Goal: Transaction & Acquisition: Purchase product/service

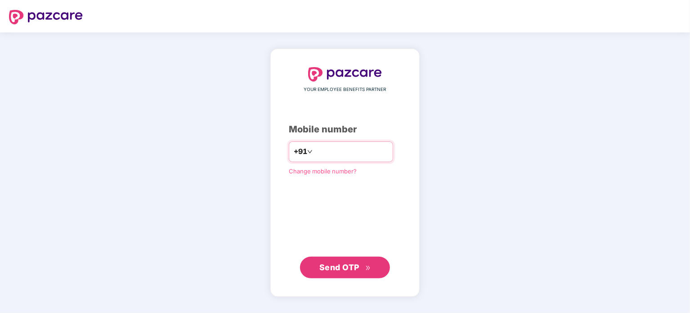
type input "**********"
click at [332, 268] on span "Send OTP" at bounding box center [339, 266] width 40 height 9
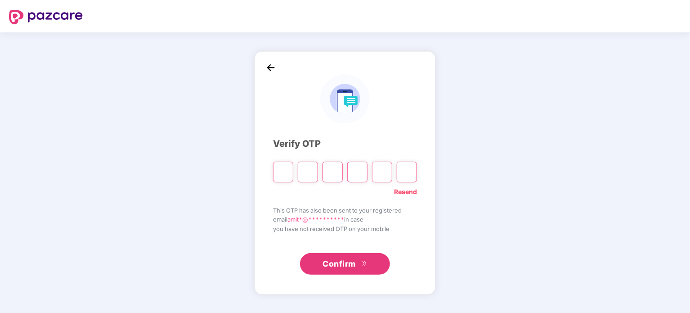
type input "*"
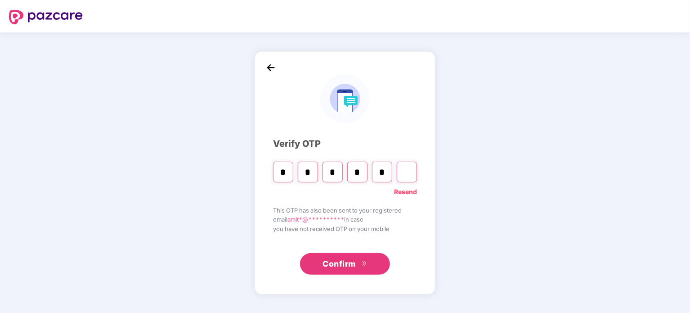
type input "*"
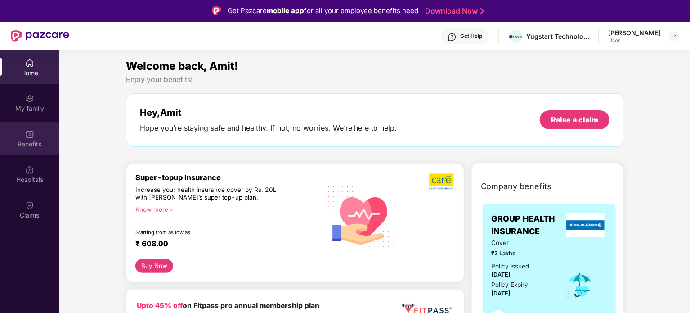
click at [38, 143] on div "Benefits" at bounding box center [29, 143] width 59 height 9
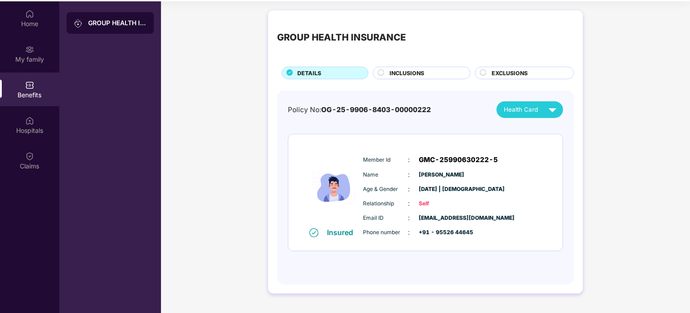
scroll to position [50, 0]
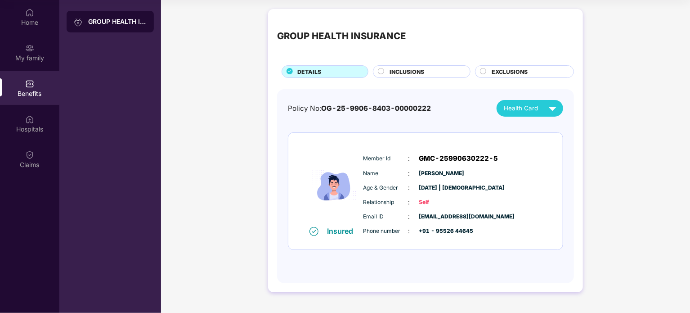
click at [407, 74] on span "INCLUSIONS" at bounding box center [406, 71] width 35 height 9
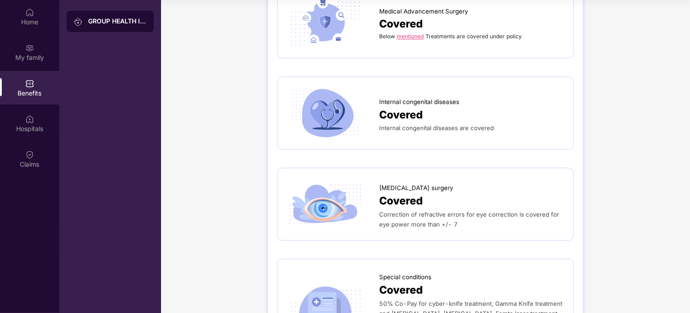
scroll to position [804, 0]
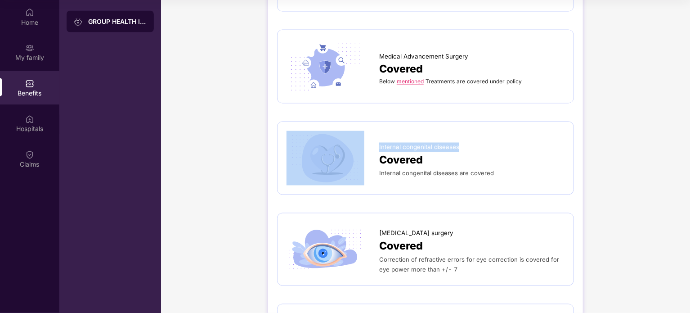
drag, startPoint x: 436, startPoint y: 146, endPoint x: 471, endPoint y: 147, distance: 35.1
click at [471, 147] on div "Internal congenital diseases Covered Internal congenital diseases are covered" at bounding box center [425, 158] width 278 height 54
copy div "Internal congenital diseases"
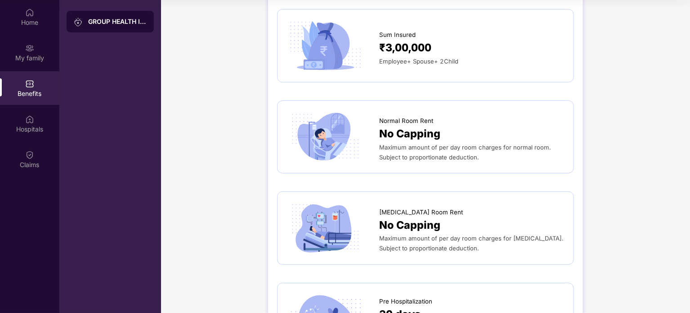
scroll to position [0, 0]
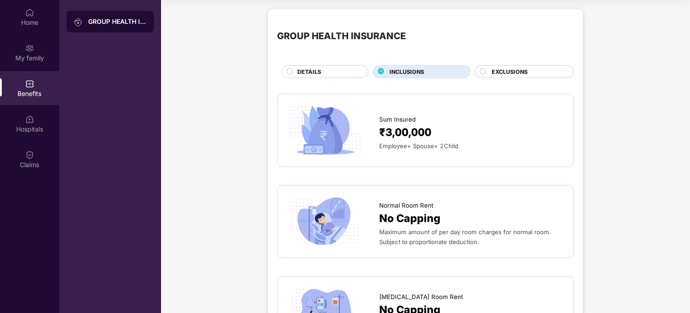
click at [527, 73] on div "EXCLUSIONS" at bounding box center [528, 72] width 82 height 10
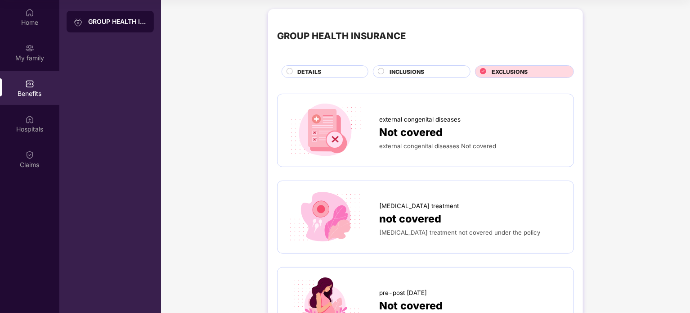
scroll to position [45, 0]
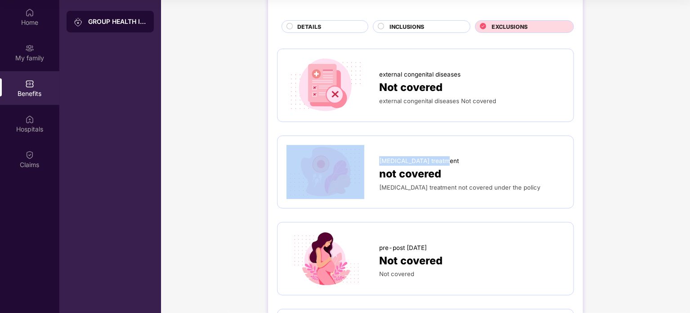
drag, startPoint x: 372, startPoint y: 161, endPoint x: 451, endPoint y: 161, distance: 79.1
click at [451, 161] on div "[MEDICAL_DATA] treatment not covered [MEDICAL_DATA] treatment not covered under…" at bounding box center [425, 172] width 278 height 54
copy div "[MEDICAL_DATA] treatment"
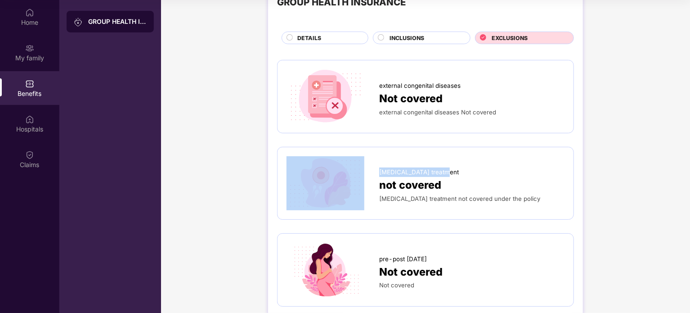
scroll to position [0, 0]
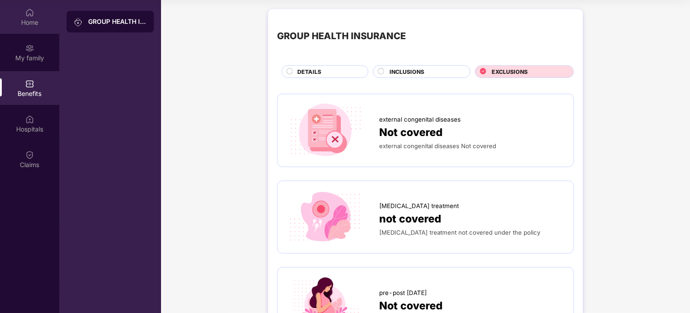
click at [38, 25] on div "Home" at bounding box center [29, 22] width 59 height 9
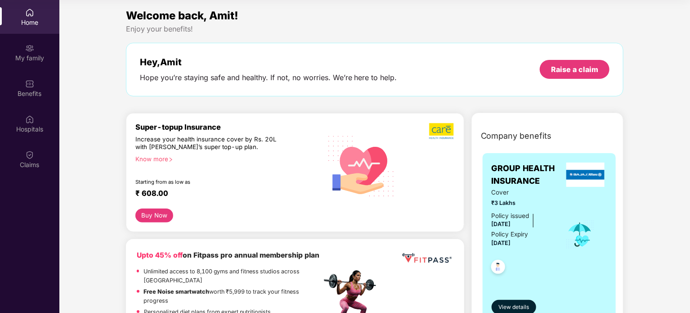
click at [166, 161] on div "Know more" at bounding box center [225, 158] width 181 height 6
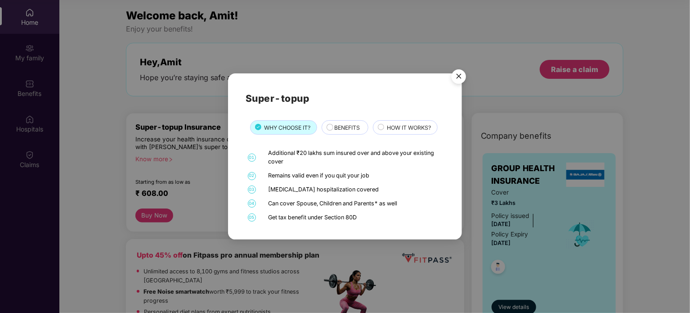
click at [344, 125] on span "BENEFITS" at bounding box center [347, 127] width 26 height 9
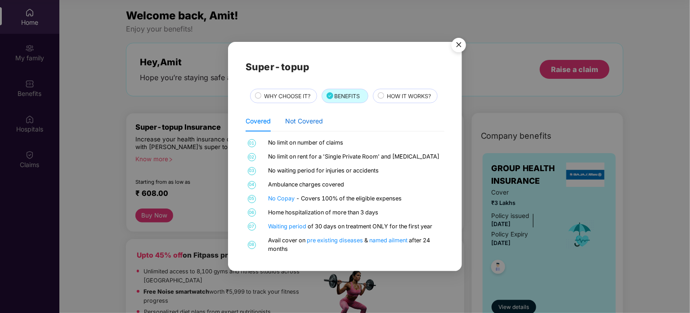
click at [312, 116] on div "Not Covered" at bounding box center [304, 121] width 38 height 10
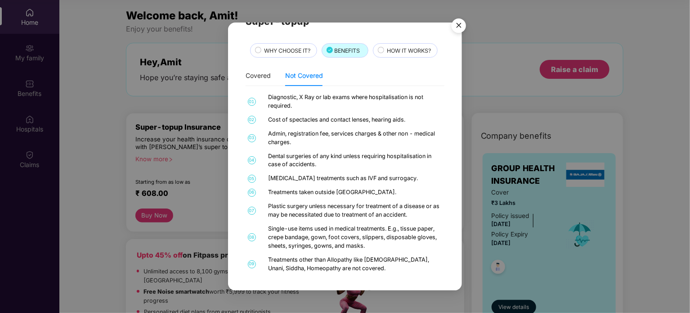
scroll to position [13, 0]
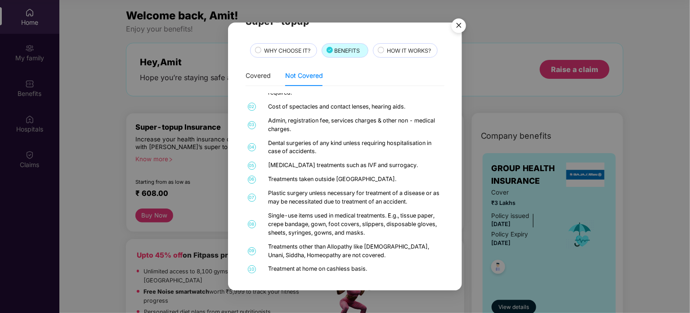
click at [388, 50] on div "HOW IT WORKS?" at bounding box center [407, 51] width 50 height 10
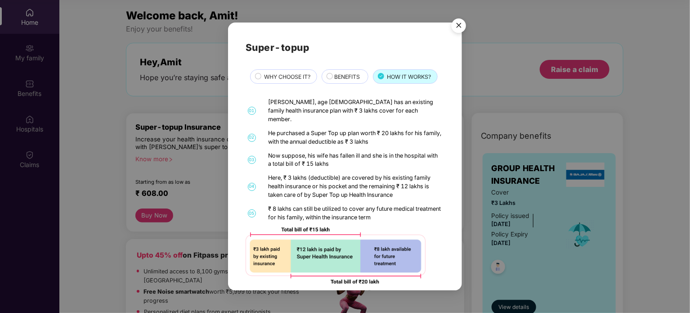
scroll to position [2, 0]
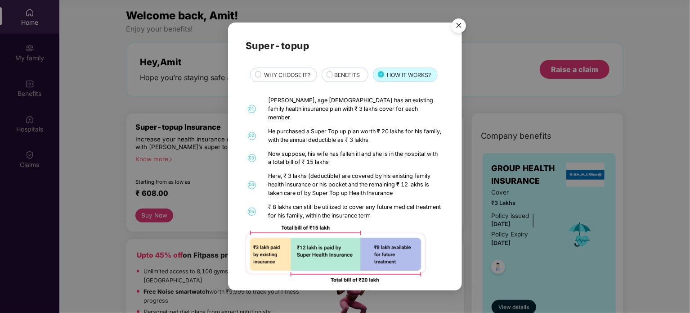
click at [460, 23] on img "Close" at bounding box center [458, 26] width 25 height 25
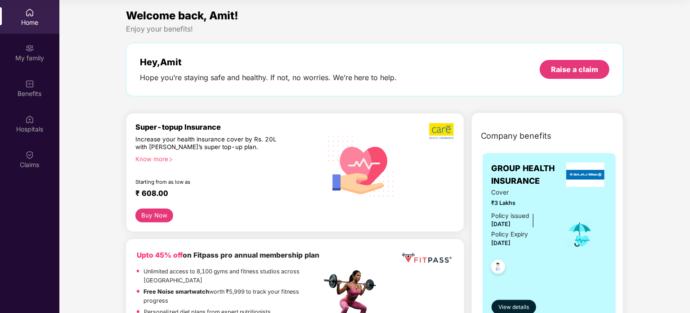
click at [165, 164] on div "Super-topup Insurance Increase your health insurance cover by Rs. 20L with [PER…" at bounding box center [228, 165] width 186 height 86
click at [168, 159] on div "Know more" at bounding box center [225, 158] width 181 height 6
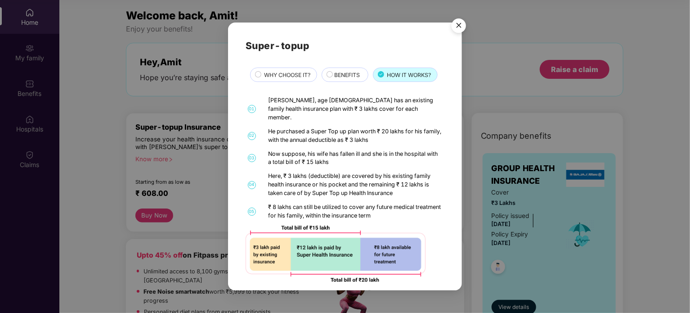
scroll to position [0, 0]
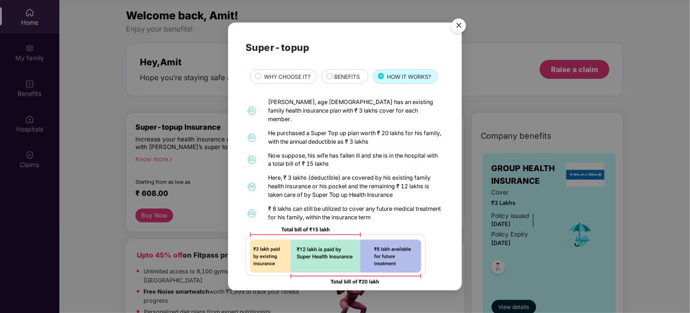
click at [342, 72] on div "BENEFITS" at bounding box center [345, 76] width 46 height 14
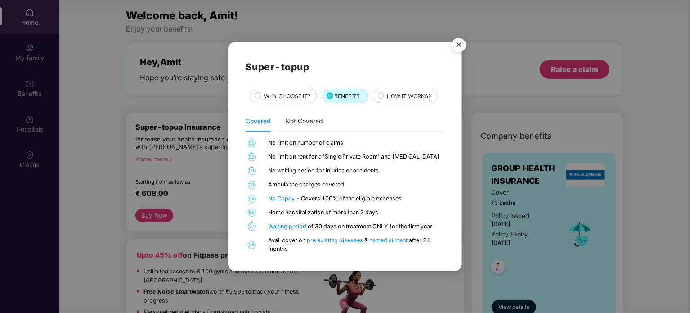
click at [460, 47] on img "Close" at bounding box center [458, 46] width 25 height 25
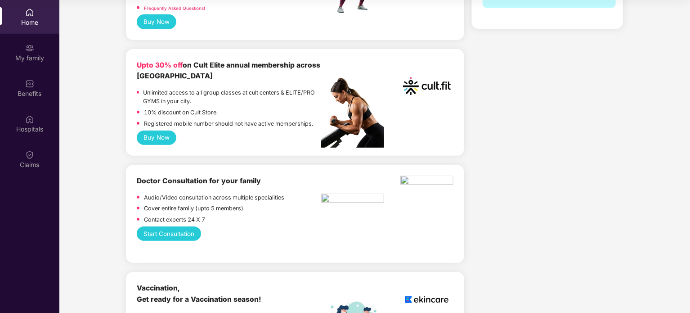
scroll to position [270, 0]
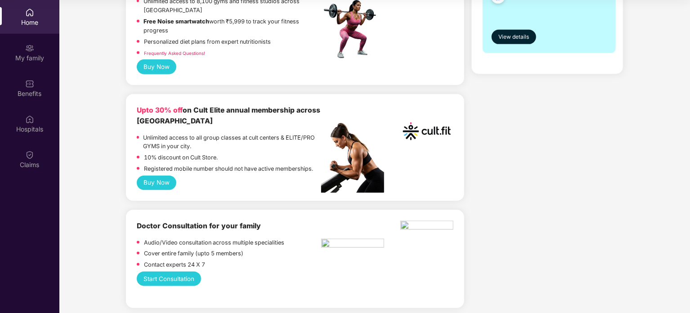
click at [159, 175] on button "Buy Now" at bounding box center [157, 182] width 40 height 14
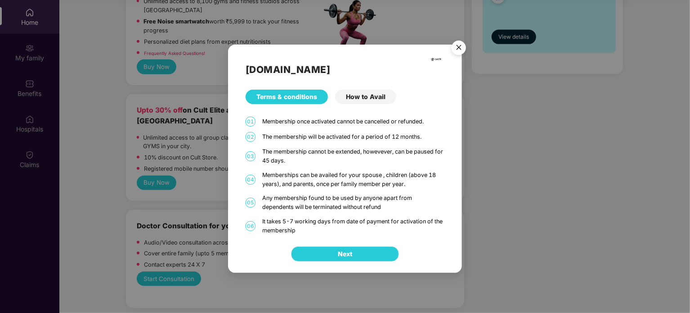
click at [310, 246] on button "Next" at bounding box center [345, 253] width 108 height 15
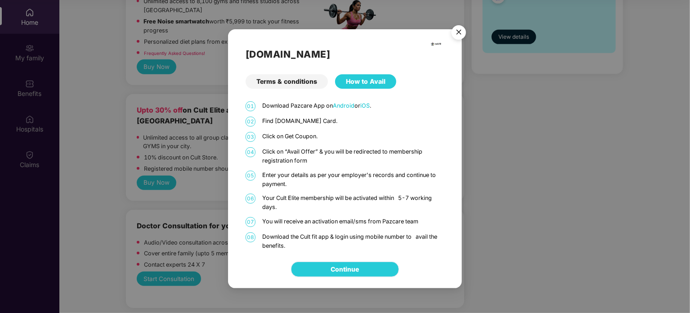
click at [351, 267] on link "Continue" at bounding box center [345, 269] width 28 height 10
click at [459, 36] on img "Close" at bounding box center [458, 33] width 25 height 25
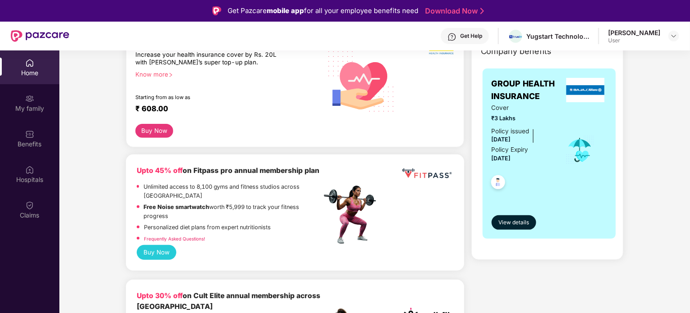
scroll to position [90, 0]
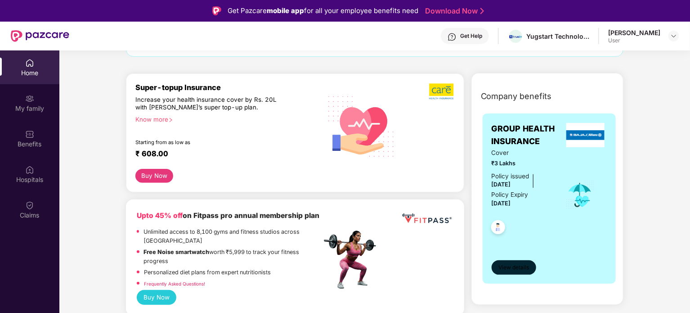
click at [529, 266] on button "View details" at bounding box center [514, 267] width 45 height 14
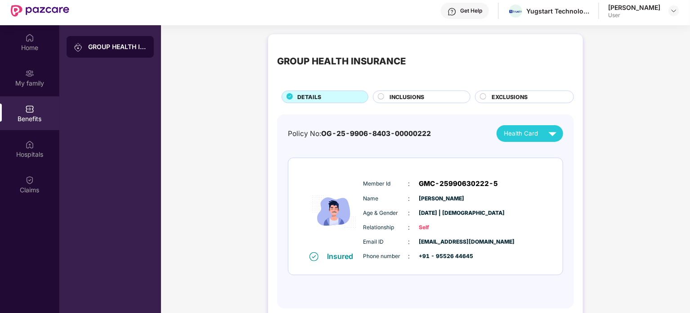
scroll to position [50, 0]
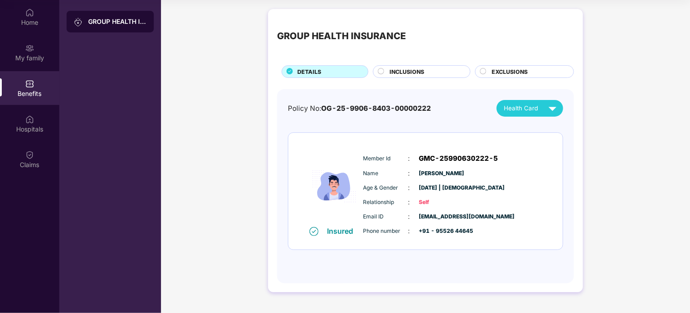
click at [513, 109] on span "Health Card" at bounding box center [521, 107] width 34 height 9
click at [374, 129] on div "Policy No: OG-25-9906-8403-00000222 Health Card Insured Member Id : GMC-2599063…" at bounding box center [425, 181] width 275 height 163
click at [563, 111] on div "Policy No: OG-25-9906-8403-00000222 Health Card Insured Member Id : GMC-2599063…" at bounding box center [425, 186] width 297 height 194
click at [550, 111] on img at bounding box center [553, 108] width 16 height 16
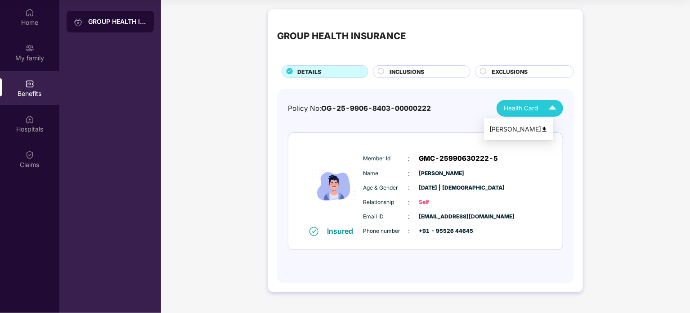
click at [548, 128] on img at bounding box center [544, 129] width 7 height 7
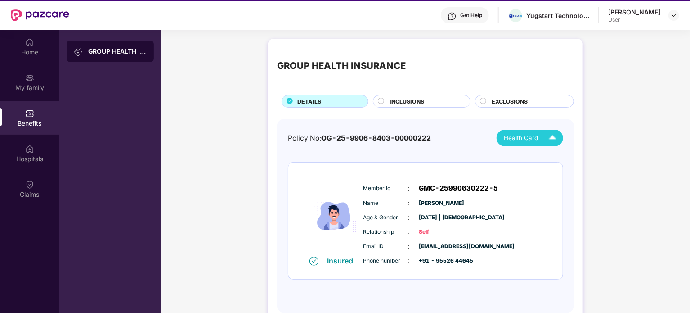
scroll to position [0, 0]
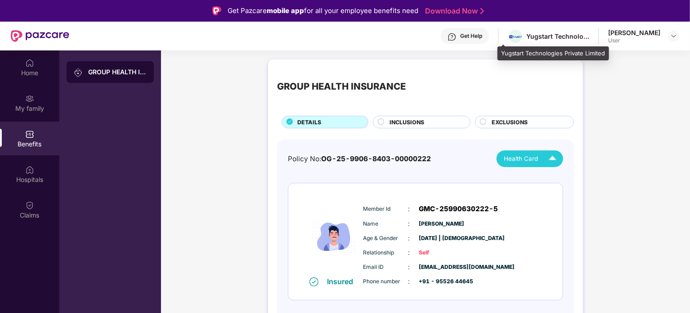
click at [526, 40] on div "Yugstart Technologies Private Limited" at bounding box center [557, 36] width 63 height 9
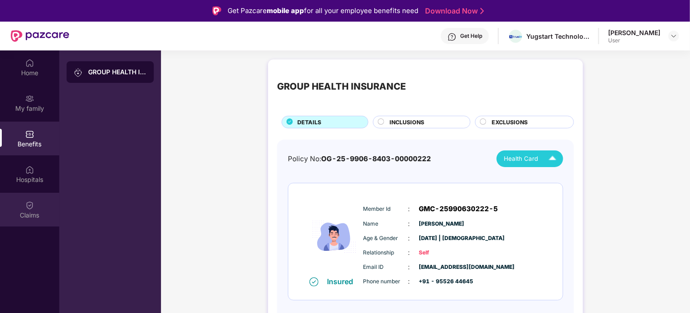
click at [30, 196] on div "Claims" at bounding box center [29, 209] width 59 height 34
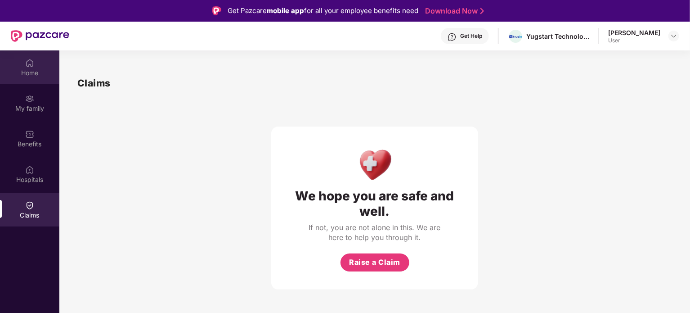
click at [40, 77] on div "Home" at bounding box center [29, 72] width 59 height 9
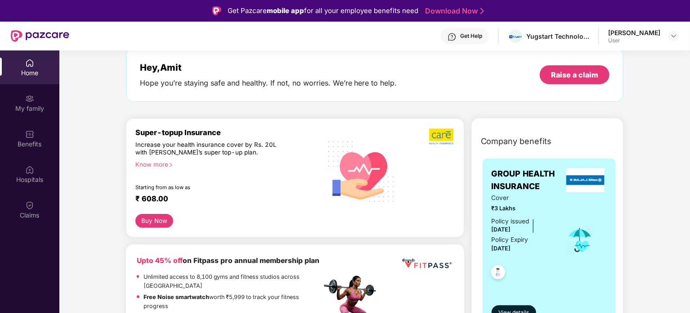
scroll to position [90, 0]
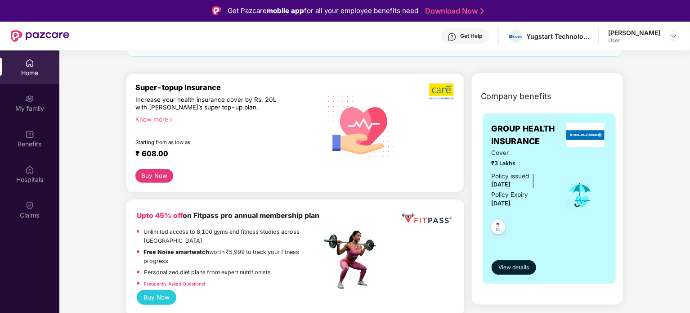
click at [156, 177] on button "Buy Now" at bounding box center [154, 176] width 38 height 14
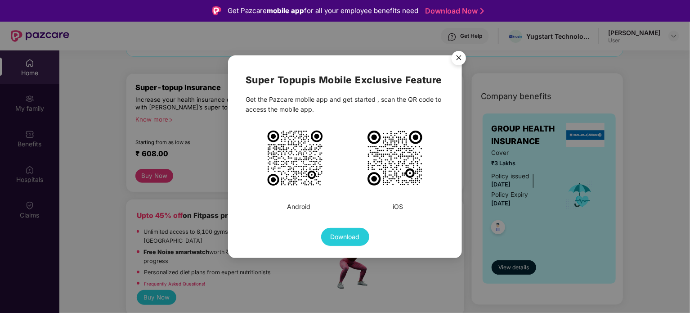
click at [459, 58] on img "Close" at bounding box center [458, 59] width 25 height 25
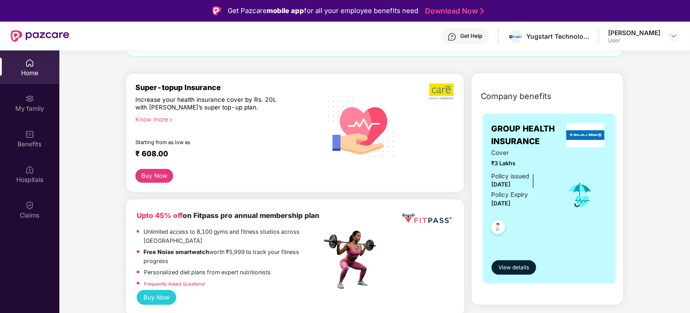
click at [160, 175] on button "Buy Now" at bounding box center [154, 176] width 38 height 14
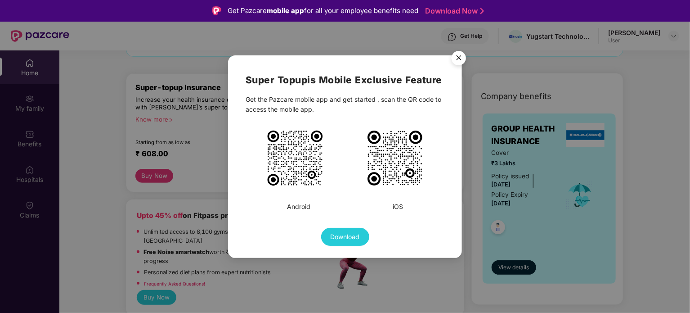
click at [451, 60] on img "Close" at bounding box center [458, 59] width 25 height 25
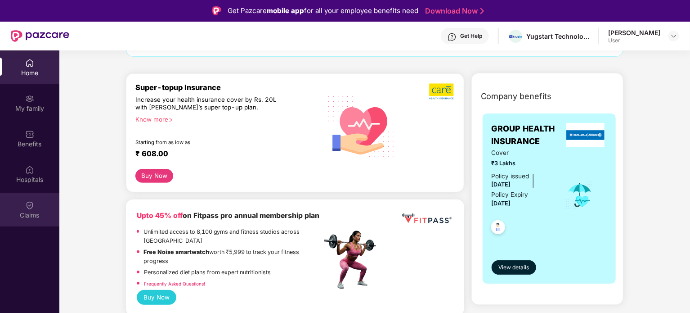
click at [32, 203] on img at bounding box center [29, 205] width 9 height 9
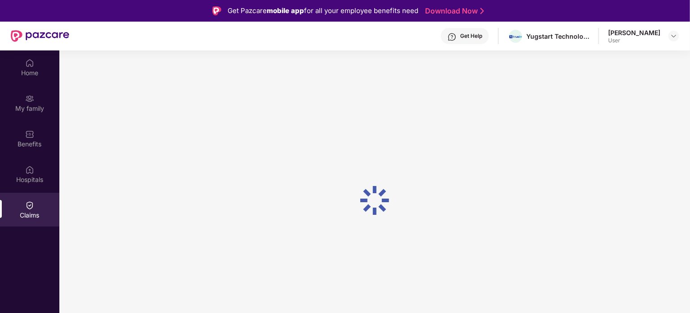
scroll to position [0, 0]
